Goal: Check status: Check status

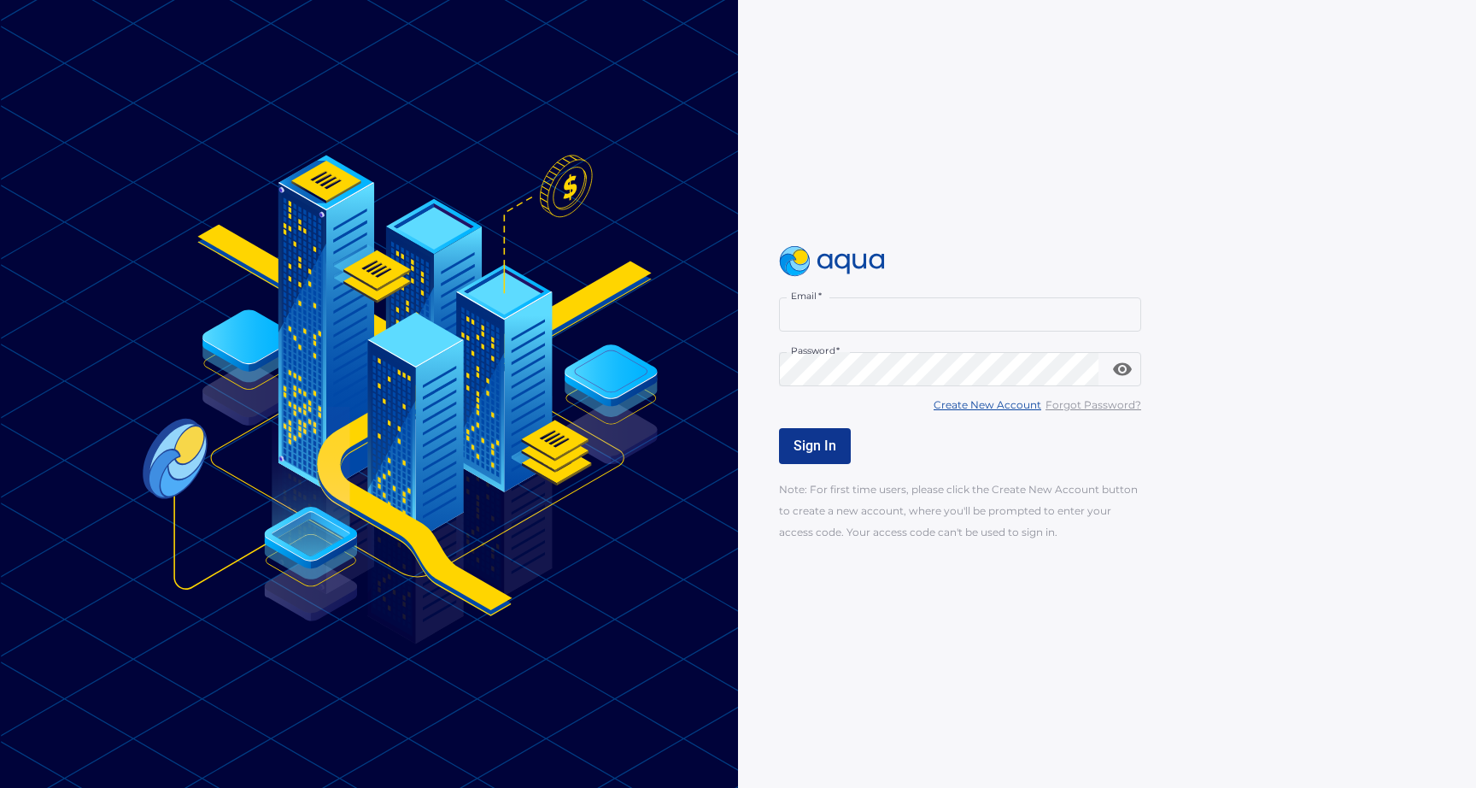
type input "**********"
click at [816, 445] on span "Sign In" at bounding box center [815, 445] width 43 height 16
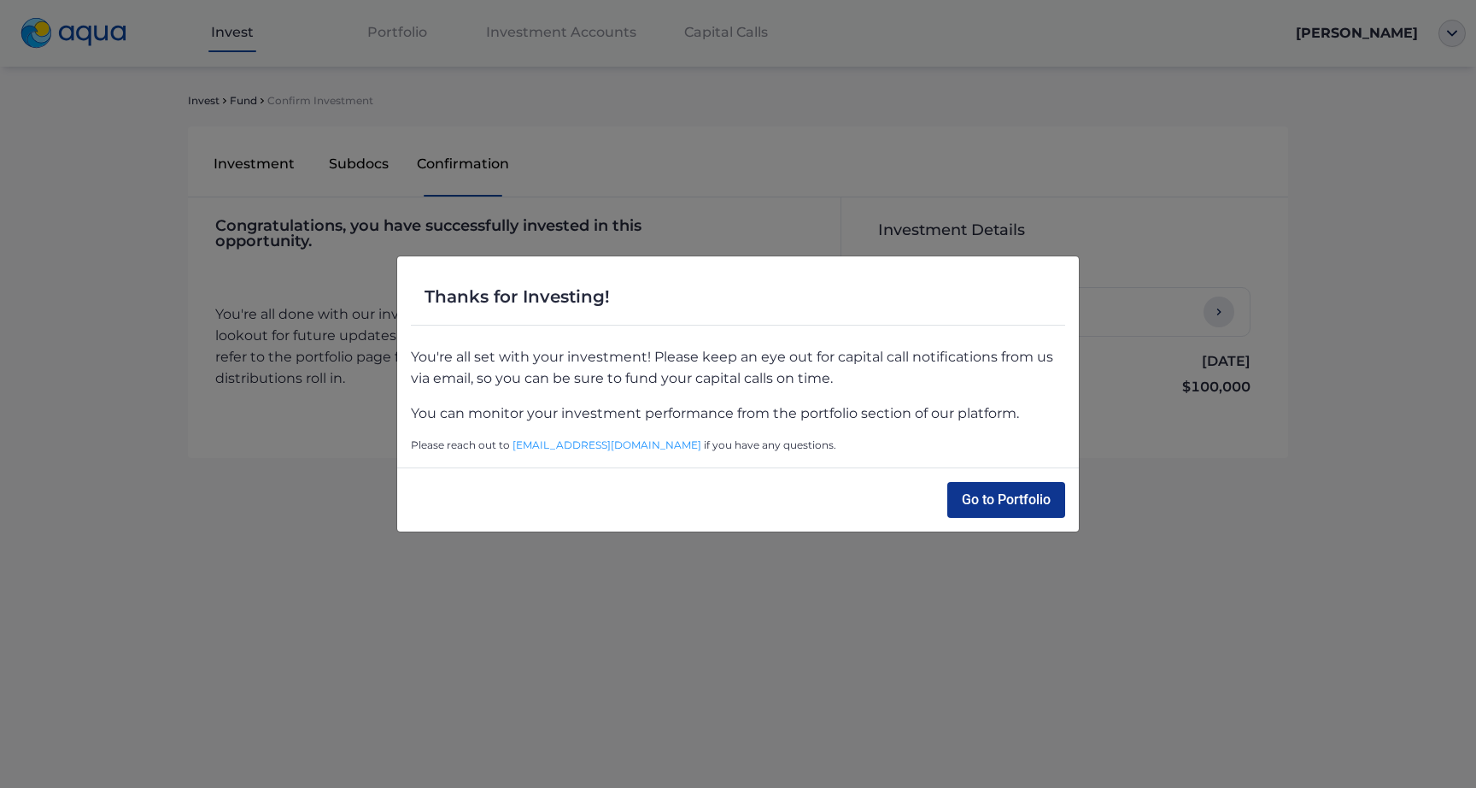
click at [998, 504] on button "Go to Portfolio" at bounding box center [1006, 500] width 118 height 36
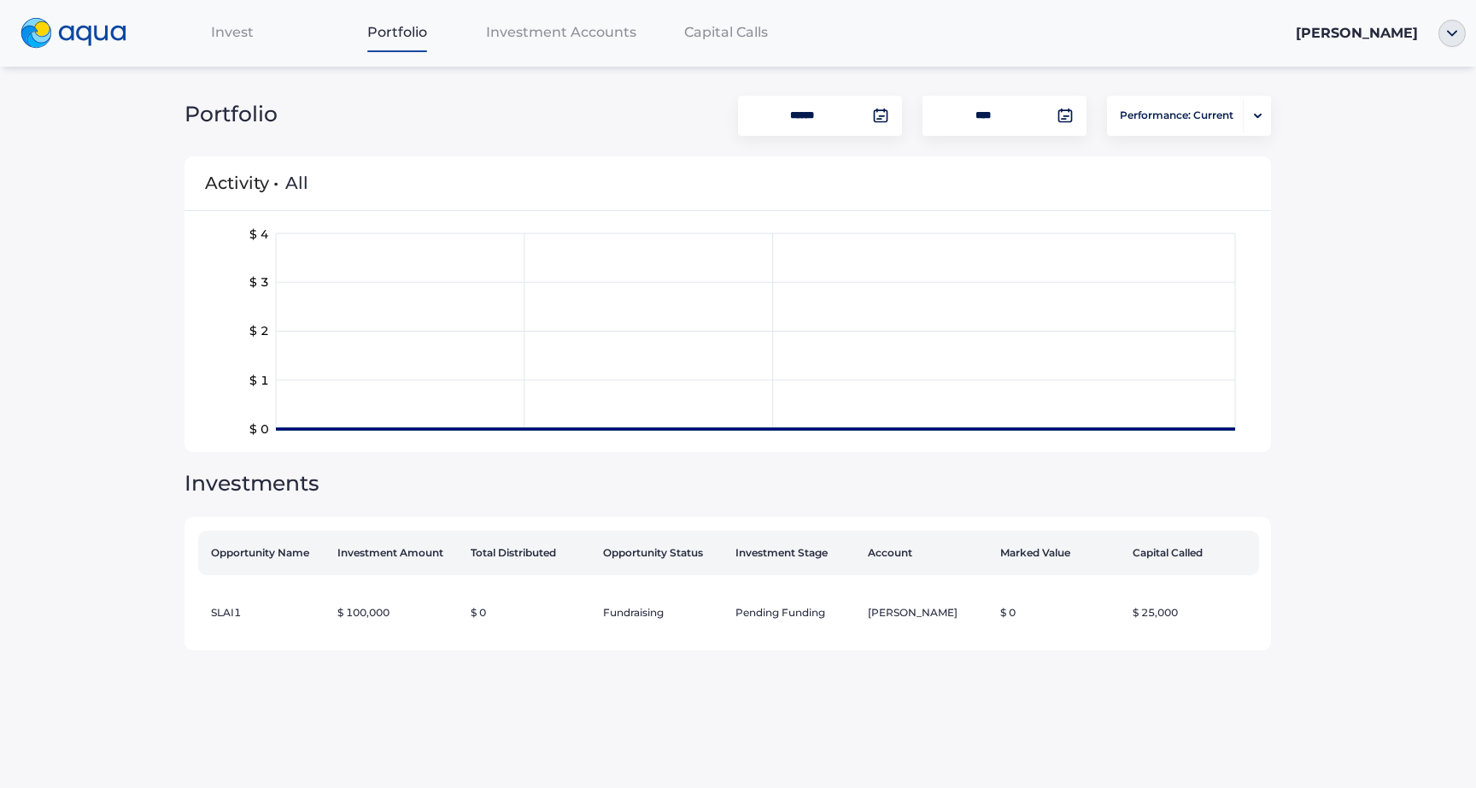
click at [673, 32] on div "Capital Calls" at bounding box center [725, 32] width 165 height 35
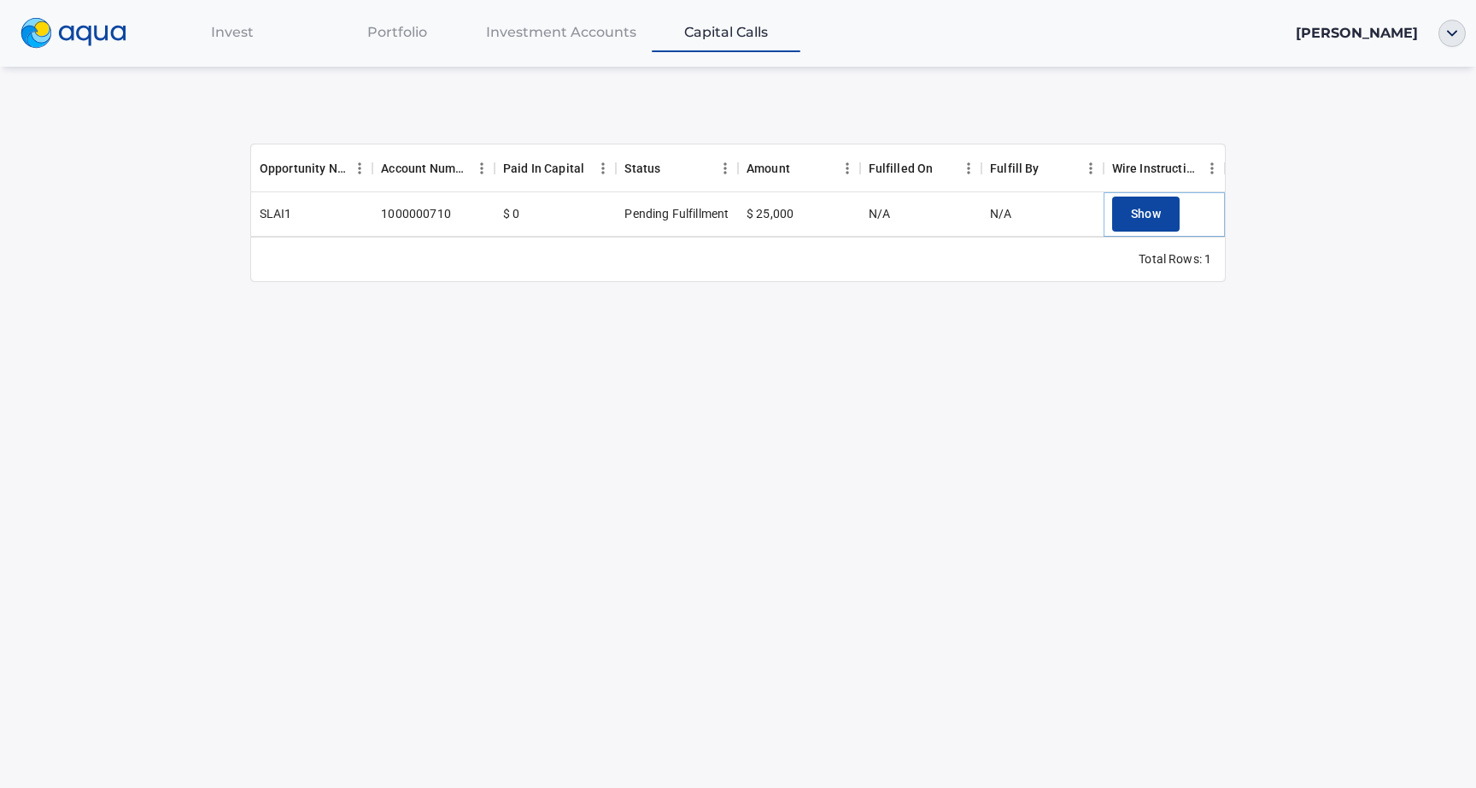
click at [1154, 214] on span "Show" at bounding box center [1146, 213] width 31 height 21
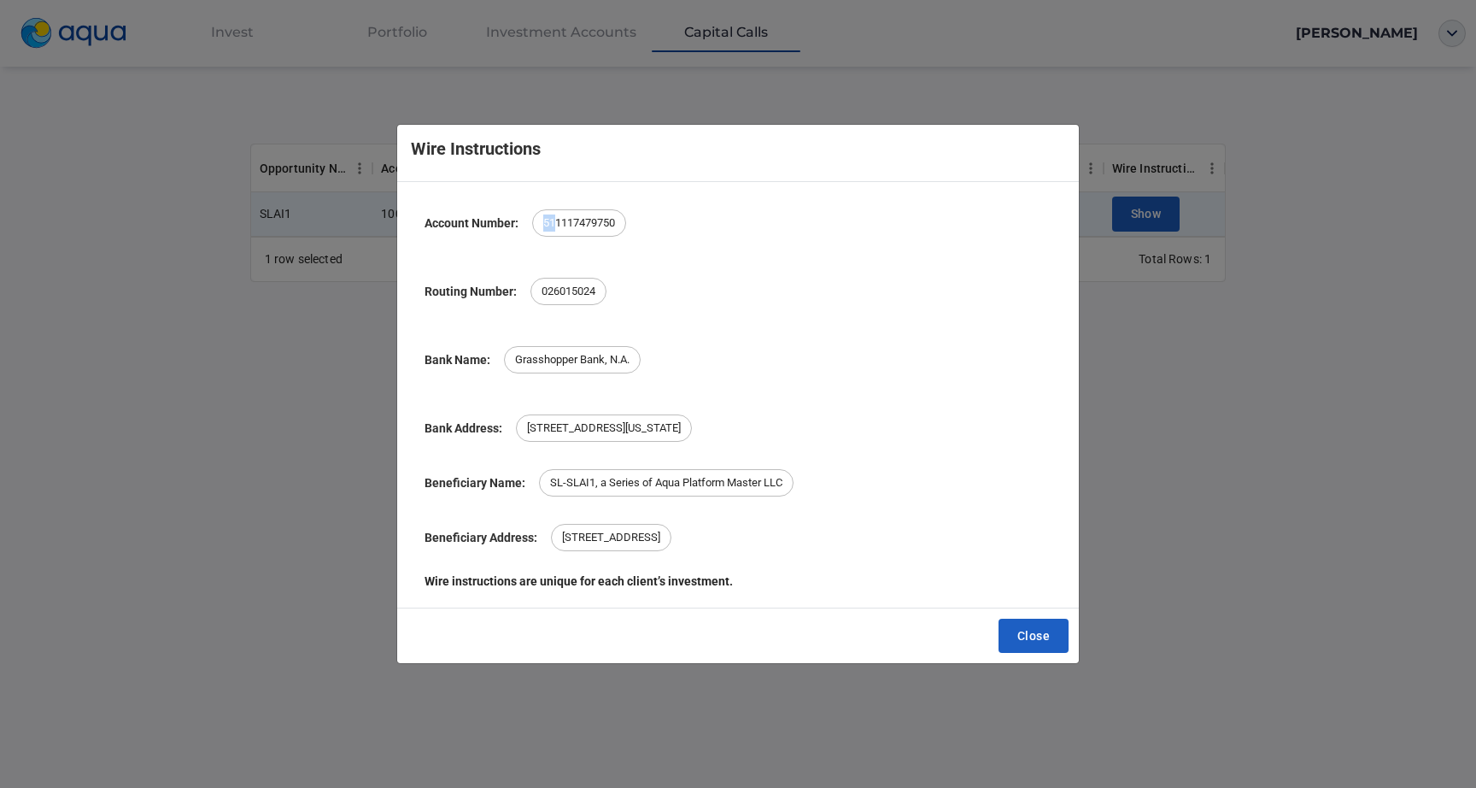
drag, startPoint x: 554, startPoint y: 220, endPoint x: 543, endPoint y: 220, distance: 11.1
click at [543, 220] on span "511117479750" at bounding box center [579, 222] width 92 height 17
drag, startPoint x: 574, startPoint y: 226, endPoint x: 558, endPoint y: 225, distance: 16.3
click at [558, 225] on span "511117479750" at bounding box center [579, 222] width 92 height 17
